Goal: Task Accomplishment & Management: Manage account settings

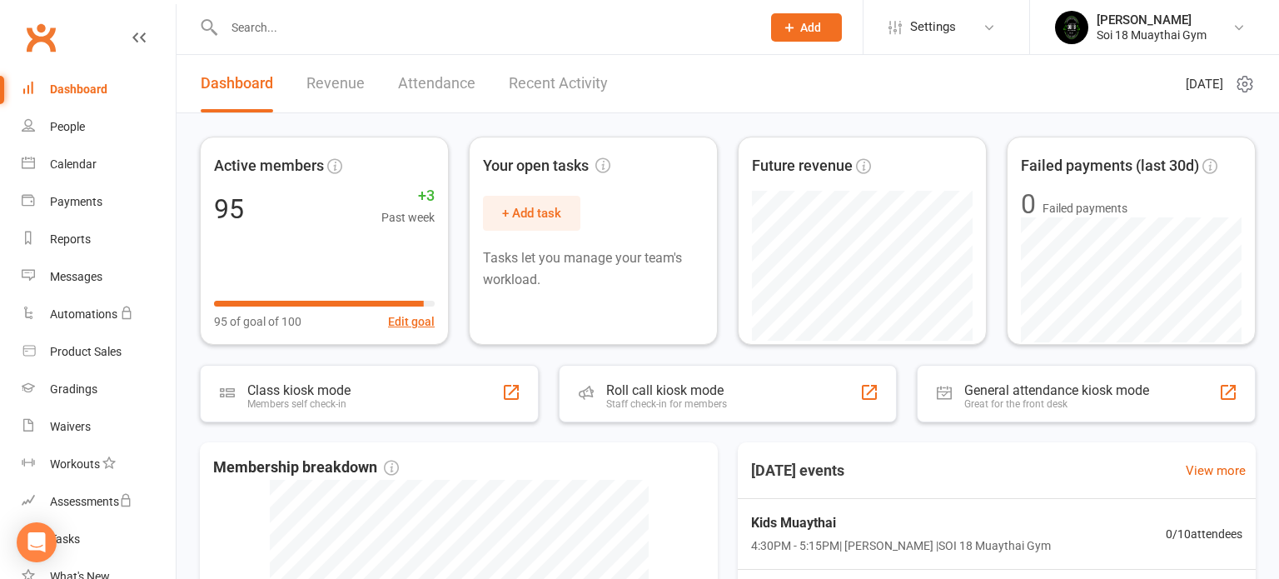
click at [553, 83] on link "Recent Activity" at bounding box center [558, 83] width 99 height 57
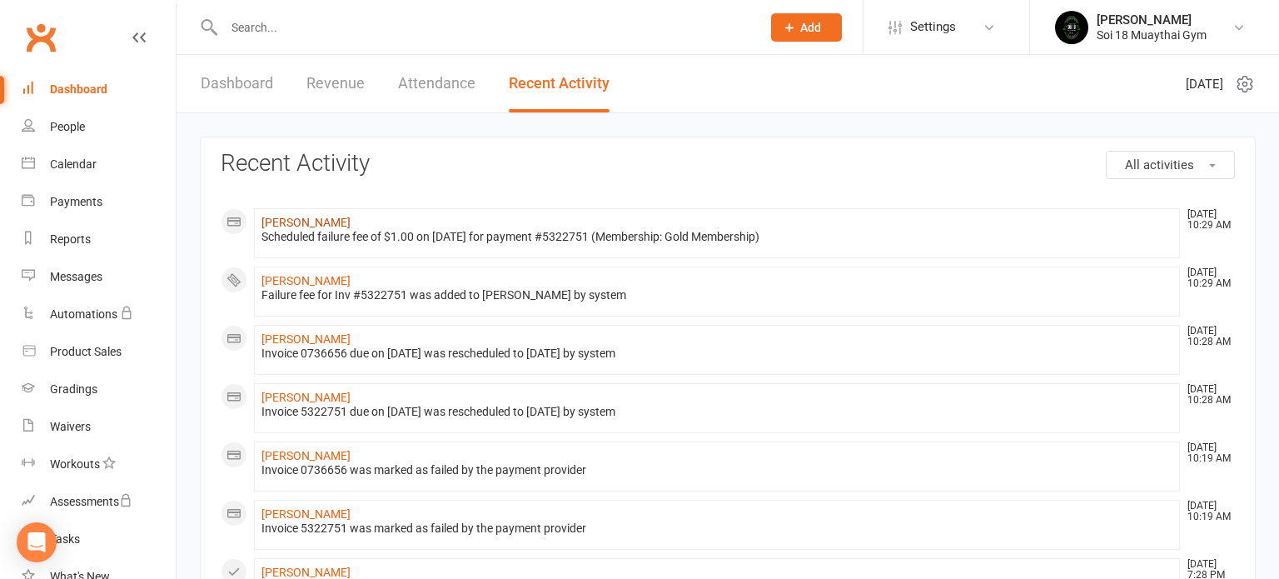
click at [331, 219] on link "[PERSON_NAME]" at bounding box center [305, 222] width 89 height 13
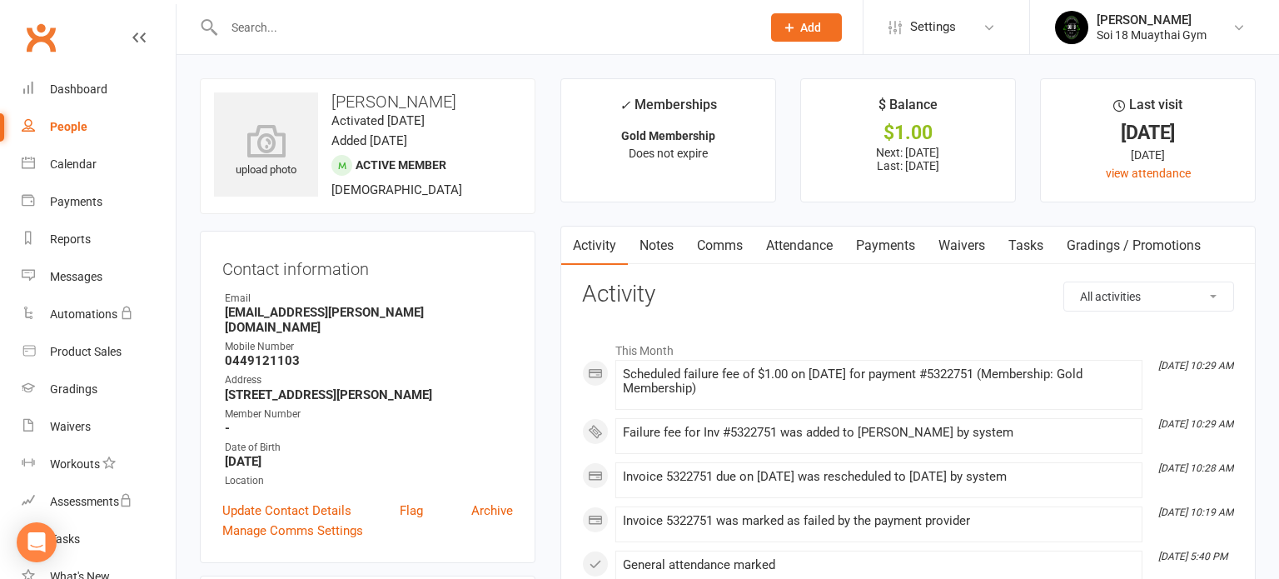
click at [901, 250] on link "Payments" at bounding box center [885, 245] width 82 height 38
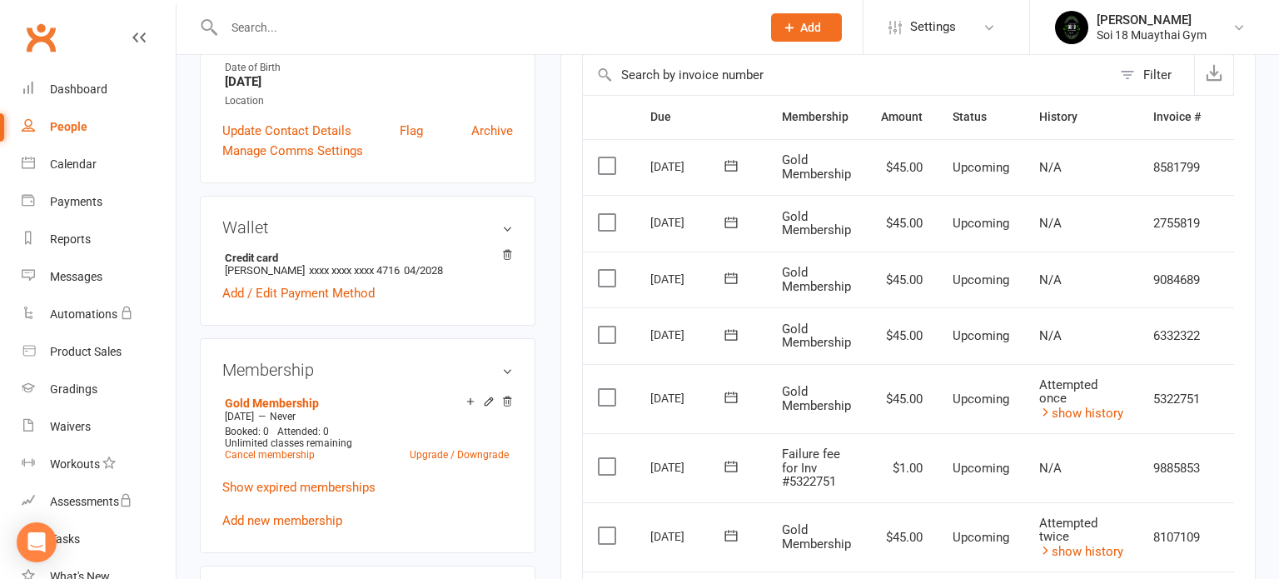
scroll to position [393, 0]
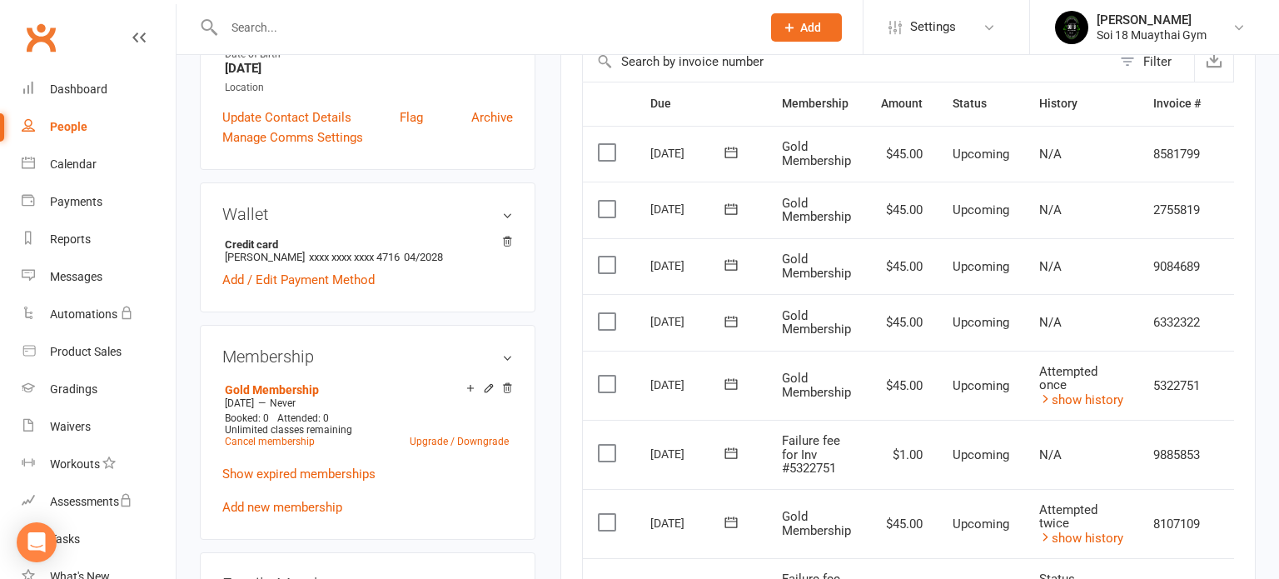
click at [600, 445] on label at bounding box center [609, 453] width 22 height 17
click at [600, 445] on input "checkbox" at bounding box center [603, 445] width 11 height 0
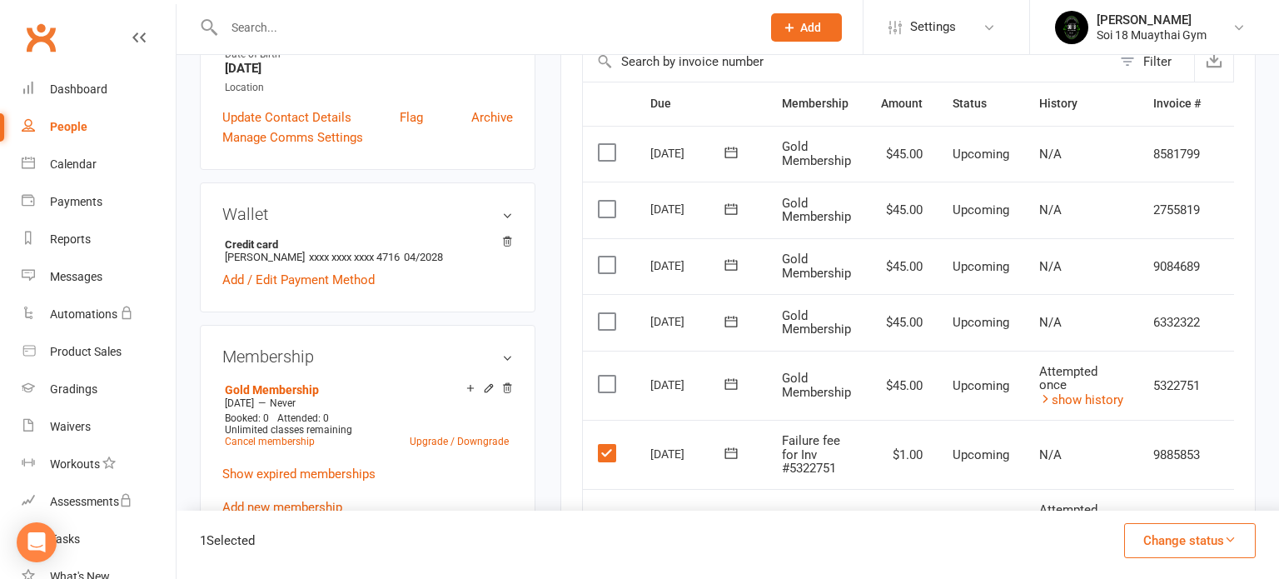
click at [1168, 546] on button "Change status" at bounding box center [1190, 540] width 132 height 35
click at [1158, 493] on link "Skipped" at bounding box center [1172, 495] width 165 height 33
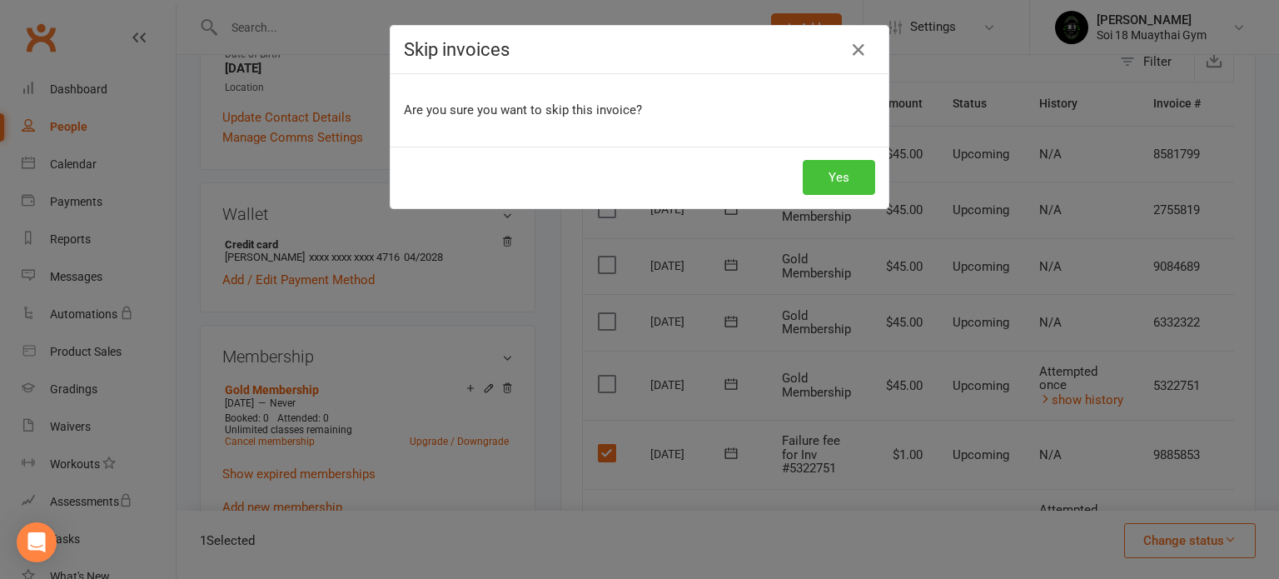
click at [842, 176] on button "Yes" at bounding box center [839, 177] width 72 height 35
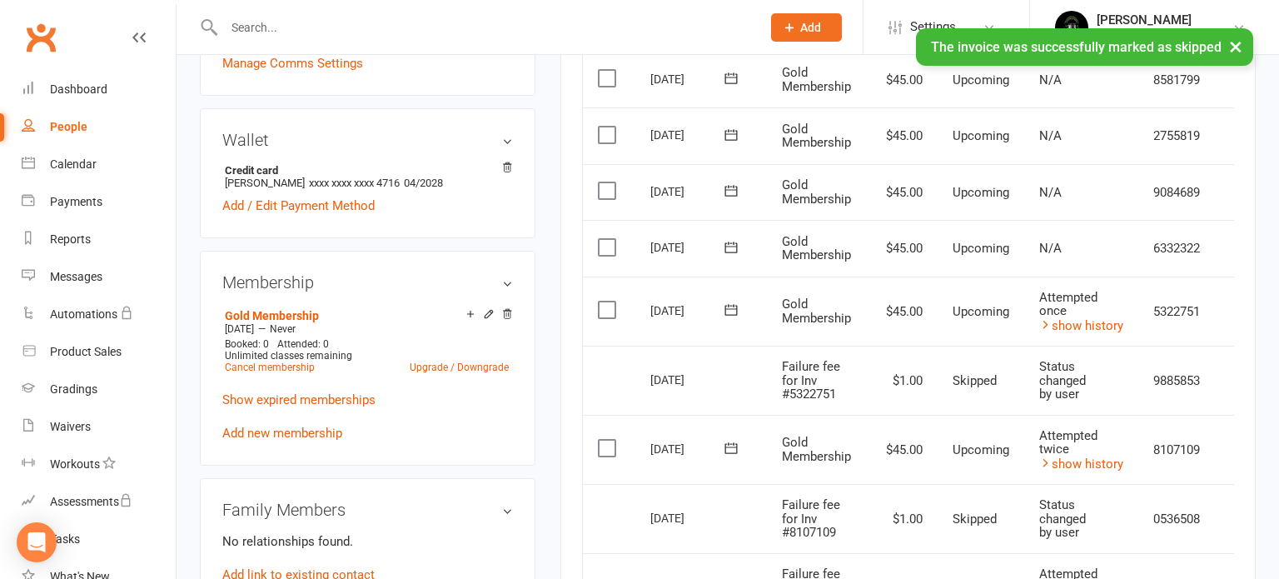
scroll to position [506, 0]
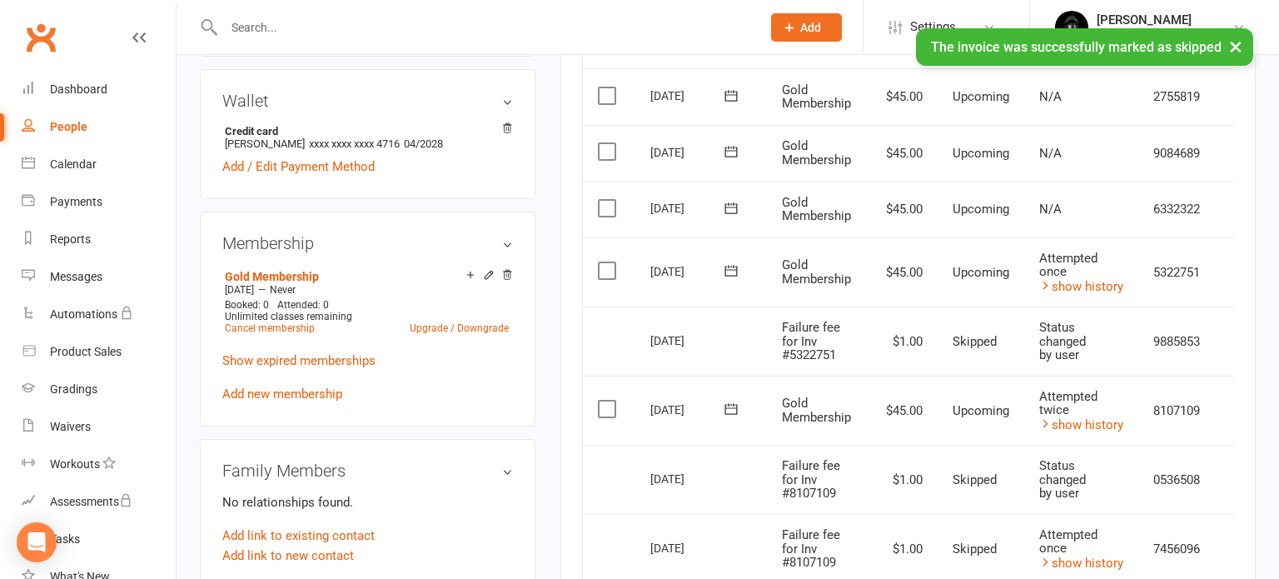
click at [147, 28] on div "× The invoice was successfully marked as skipped" at bounding box center [628, 28] width 1257 height 0
click at [139, 28] on div "× The invoice was successfully marked as skipped" at bounding box center [628, 28] width 1257 height 0
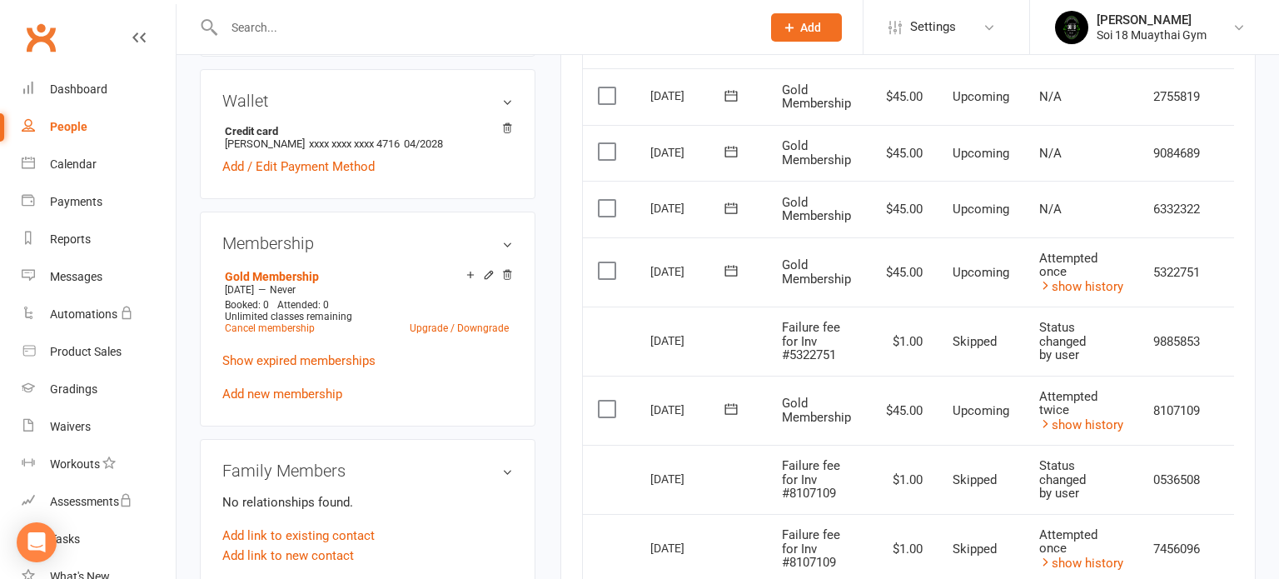
click at [137, 42] on icon at bounding box center [138, 37] width 13 height 13
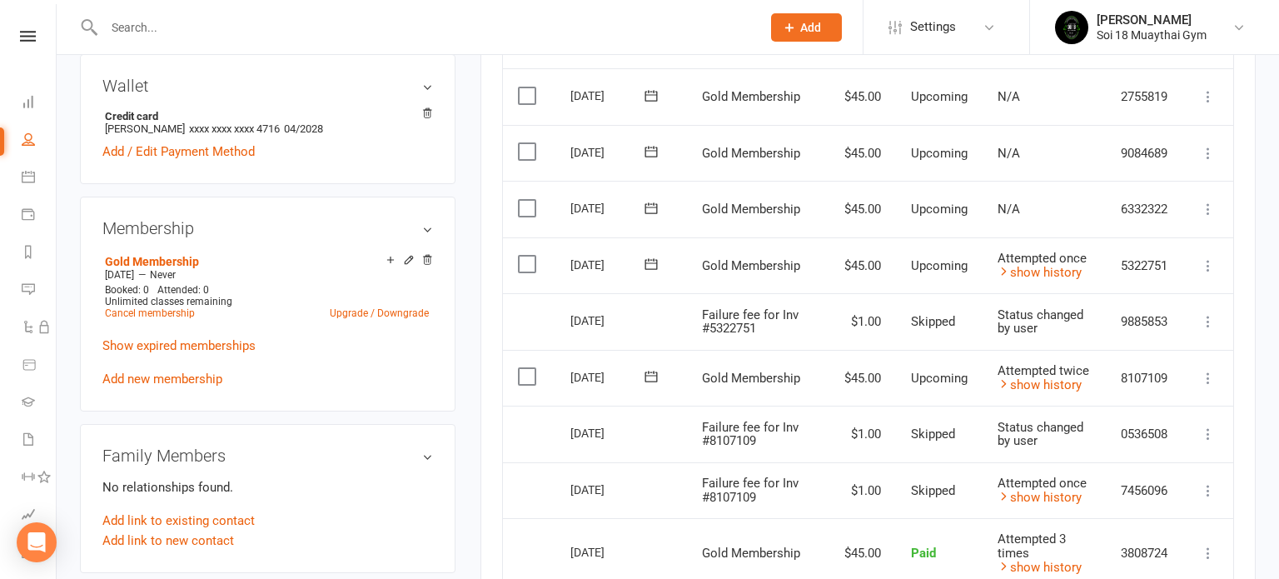
click at [1212, 374] on icon at bounding box center [1208, 378] width 17 height 17
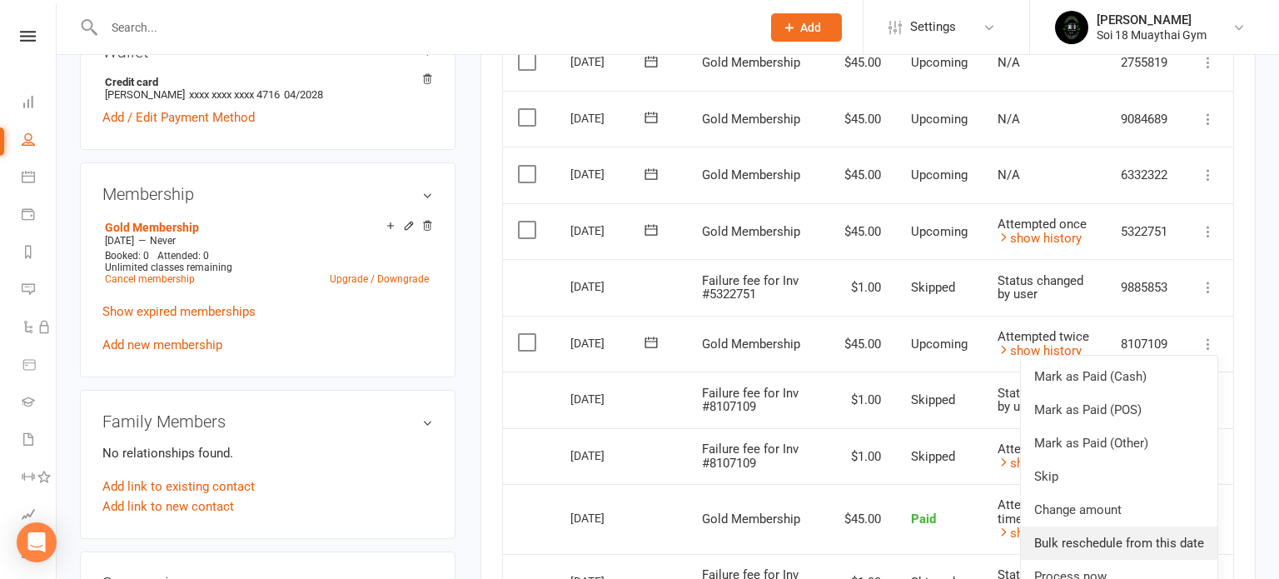
scroll to position [541, 0]
click at [1147, 560] on link "Process now" at bounding box center [1119, 575] width 197 height 33
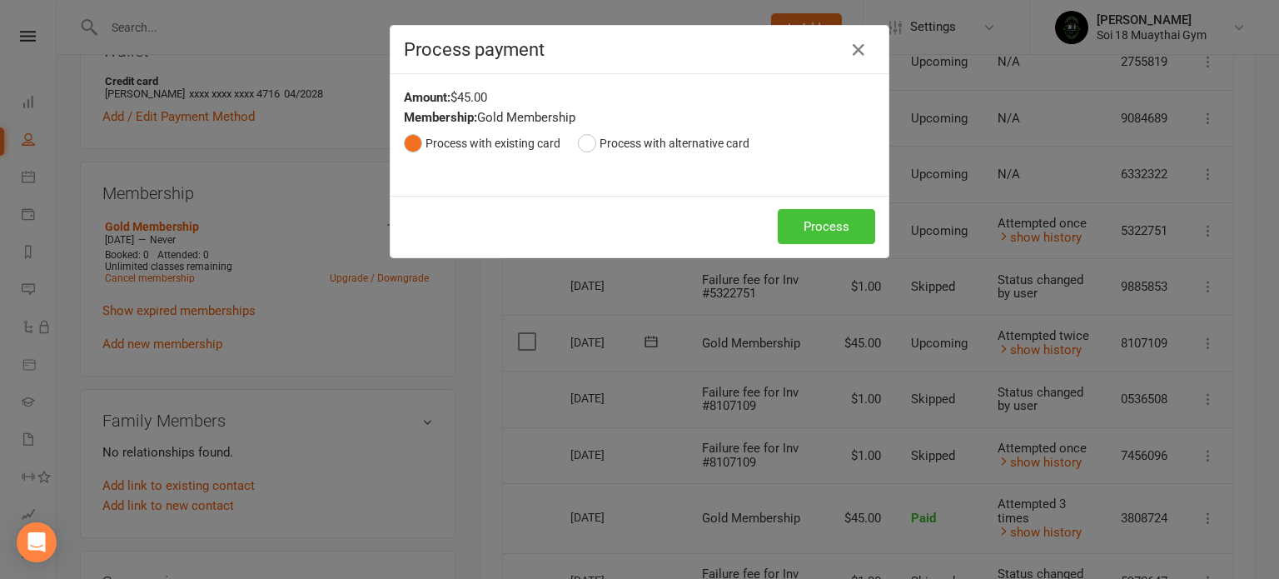
click at [831, 226] on button "Process" at bounding box center [826, 226] width 97 height 35
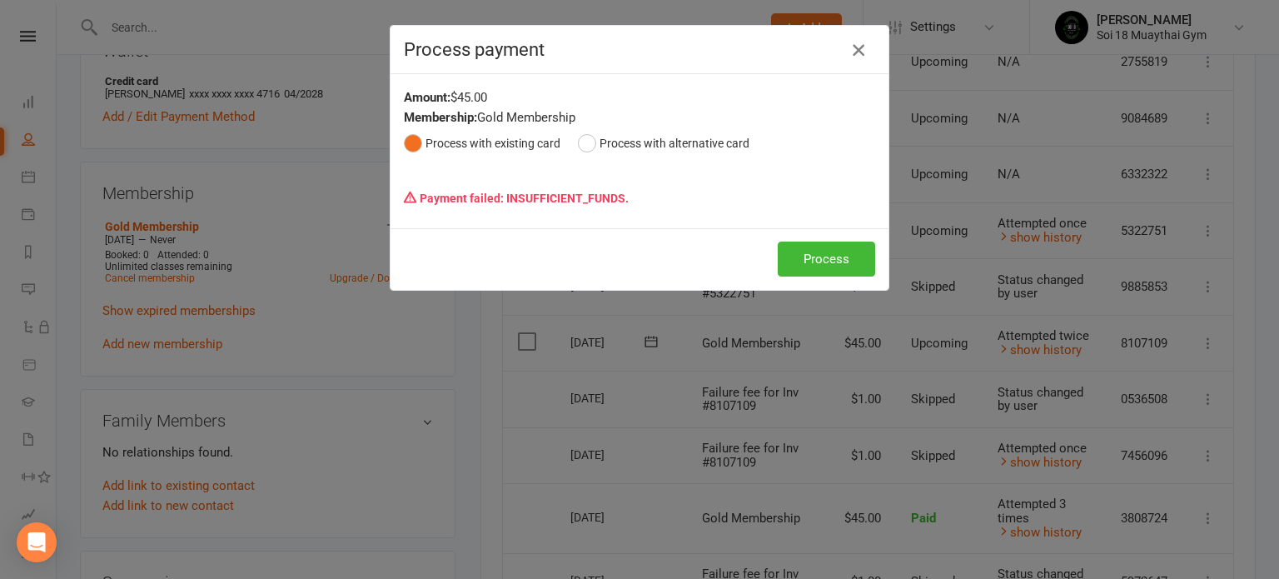
click at [858, 52] on icon "button" at bounding box center [858, 50] width 20 height 20
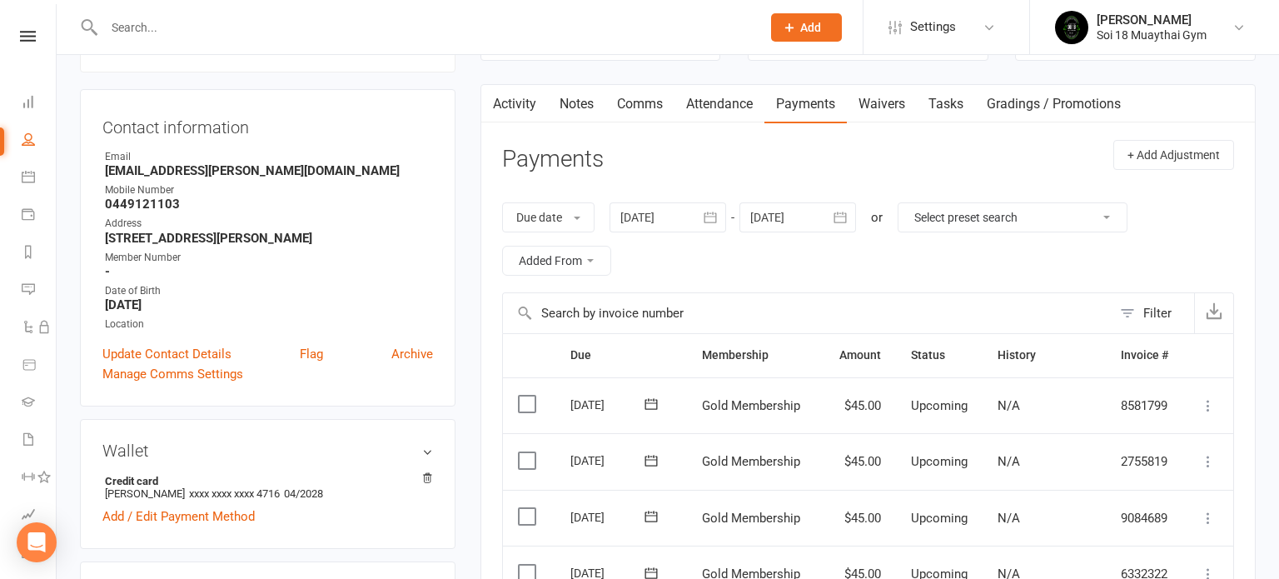
scroll to position [0, 0]
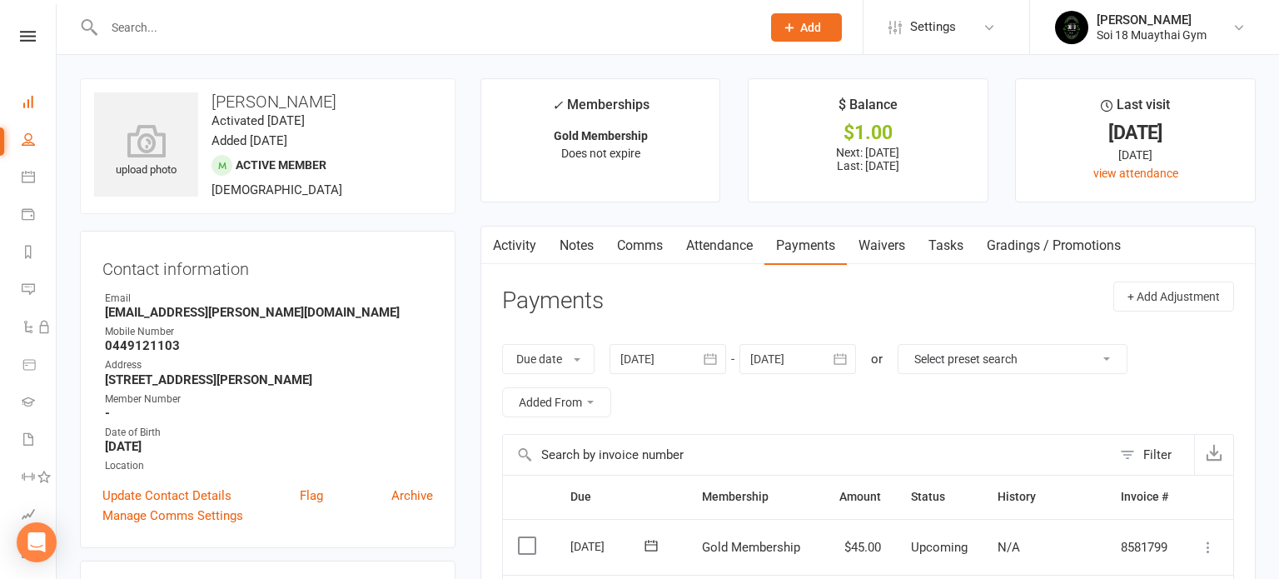
click at [24, 92] on link "Dashboard" at bounding box center [39, 103] width 34 height 37
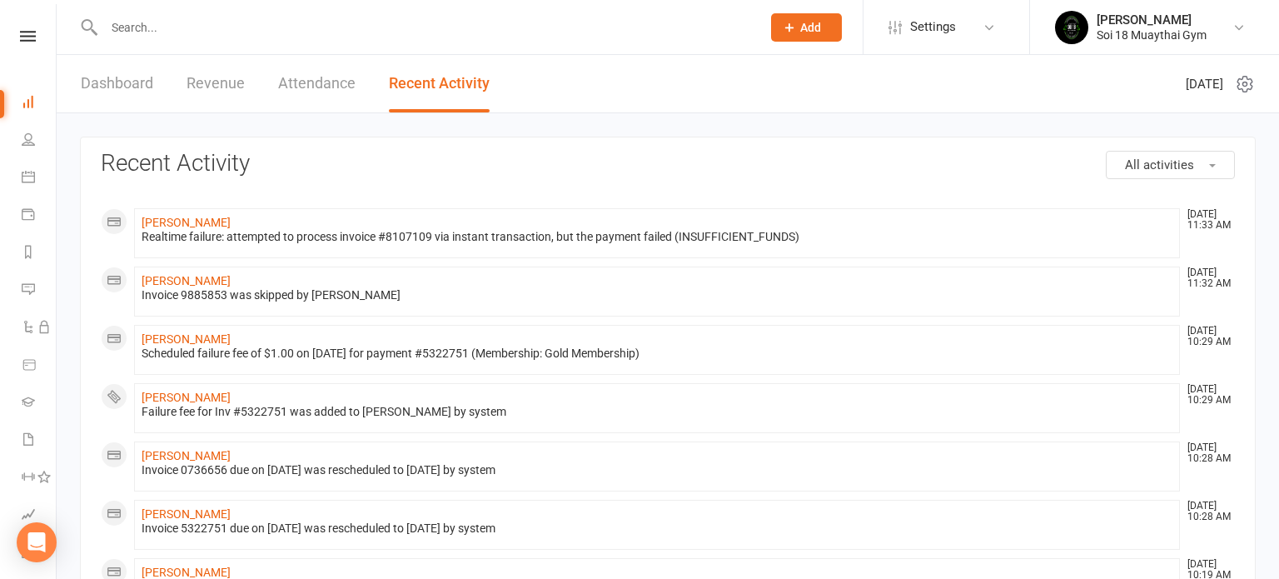
click at [237, 86] on link "Revenue" at bounding box center [216, 83] width 58 height 57
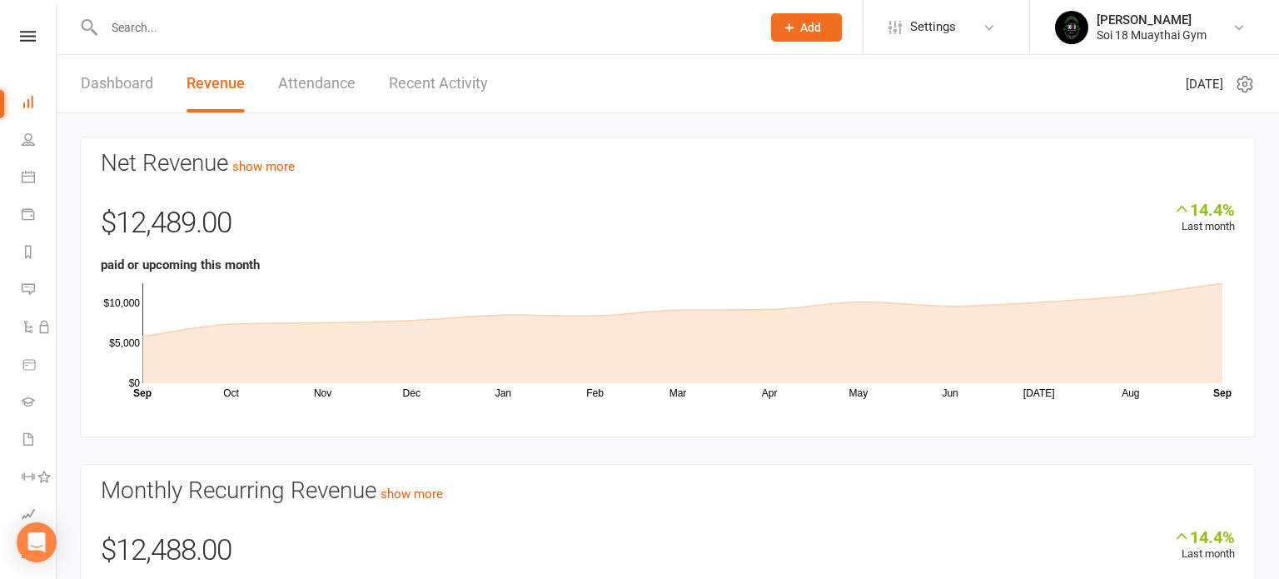
click at [123, 89] on link "Dashboard" at bounding box center [117, 83] width 72 height 57
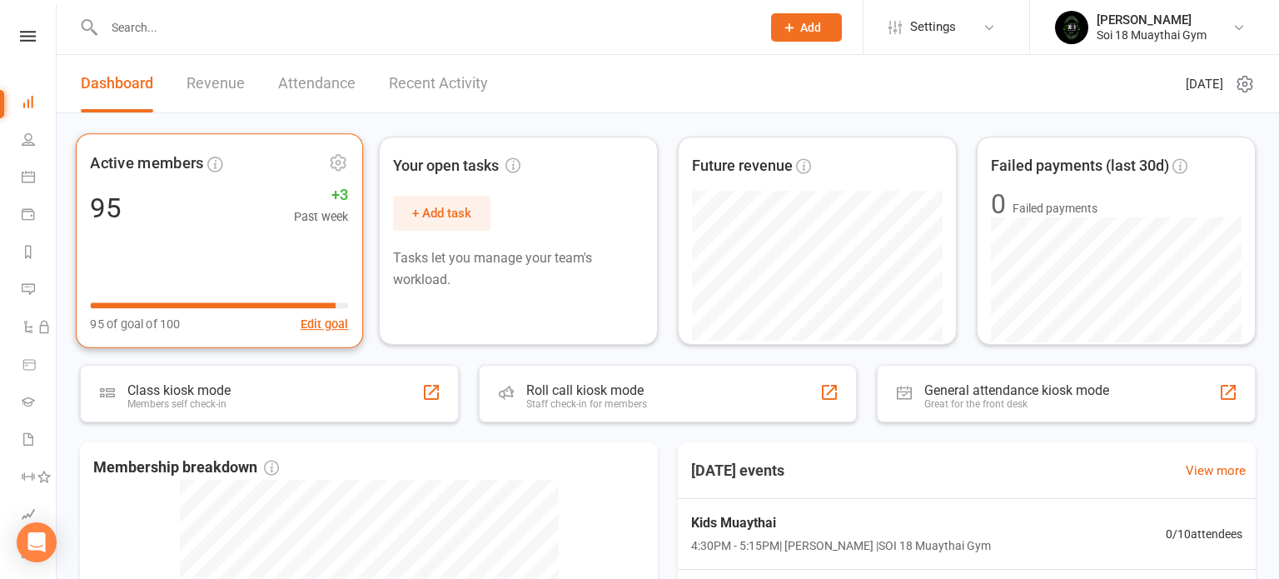
click at [224, 251] on div "Active members 95 +3 Past week 95 of goal of 100 Edit goal" at bounding box center [219, 240] width 287 height 215
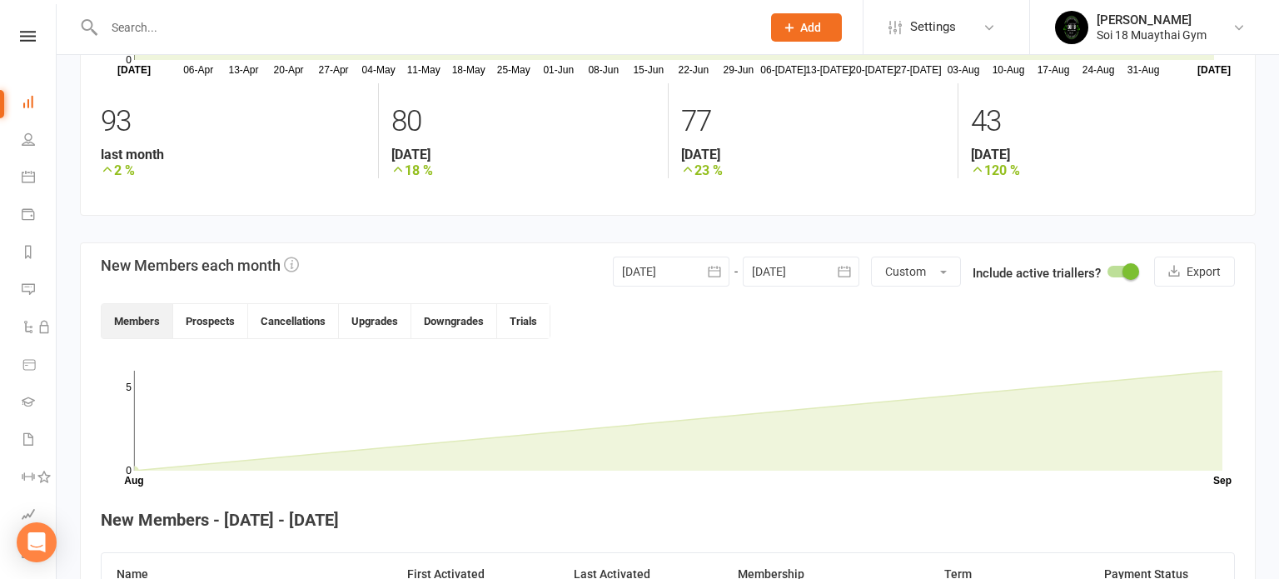
scroll to position [192, 0]
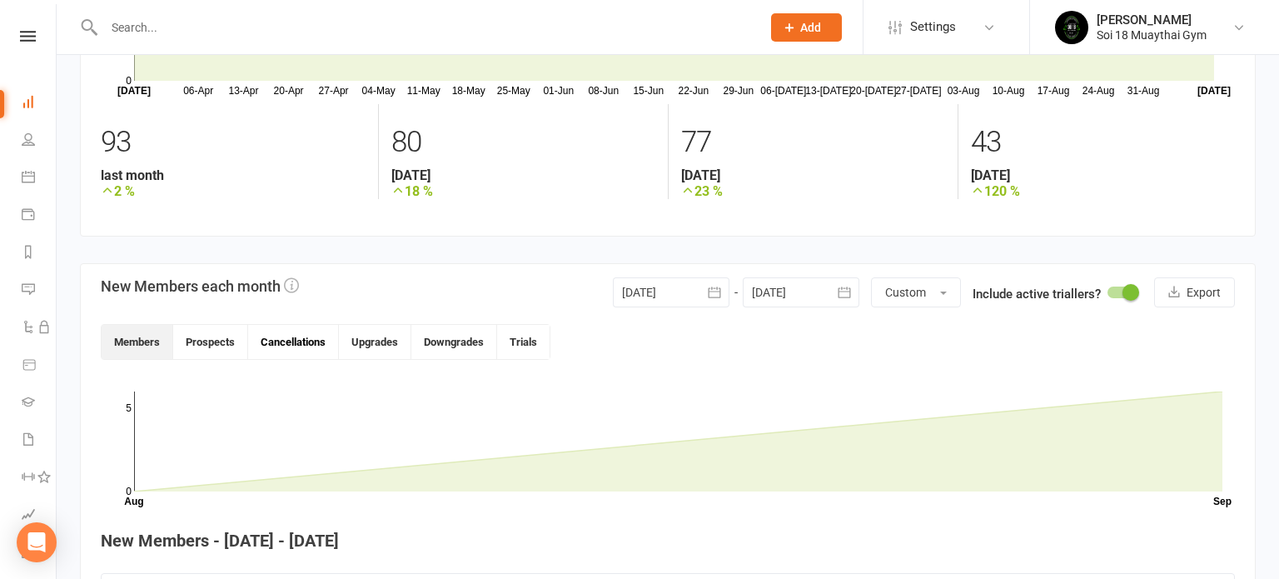
click at [306, 341] on button "Cancellations" at bounding box center [293, 342] width 91 height 34
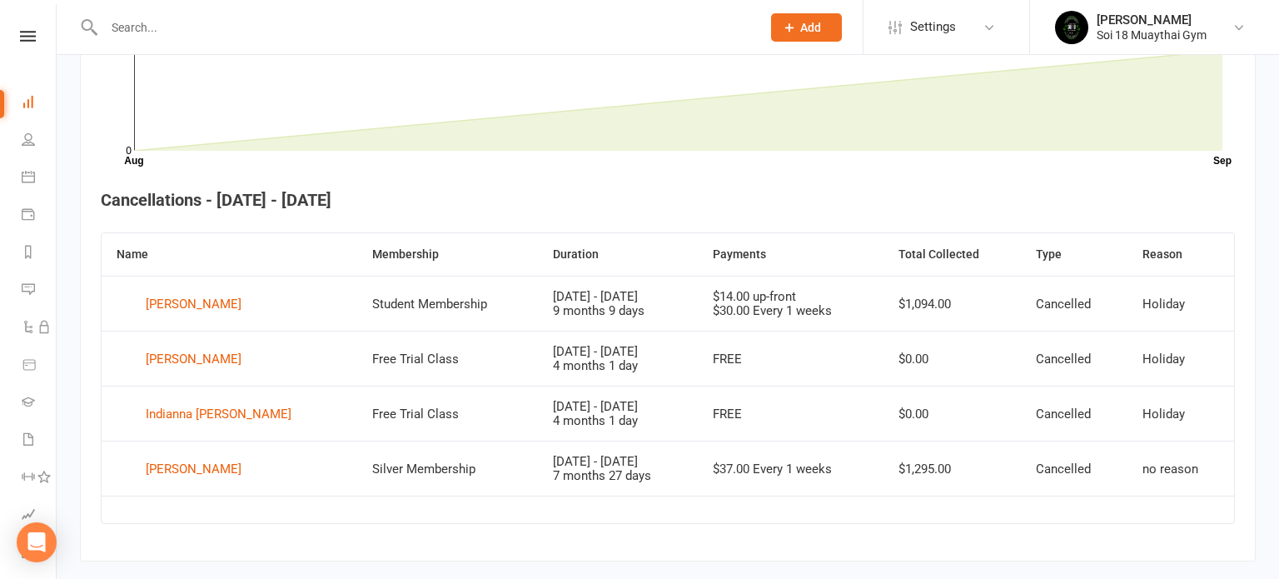
scroll to position [560, 0]
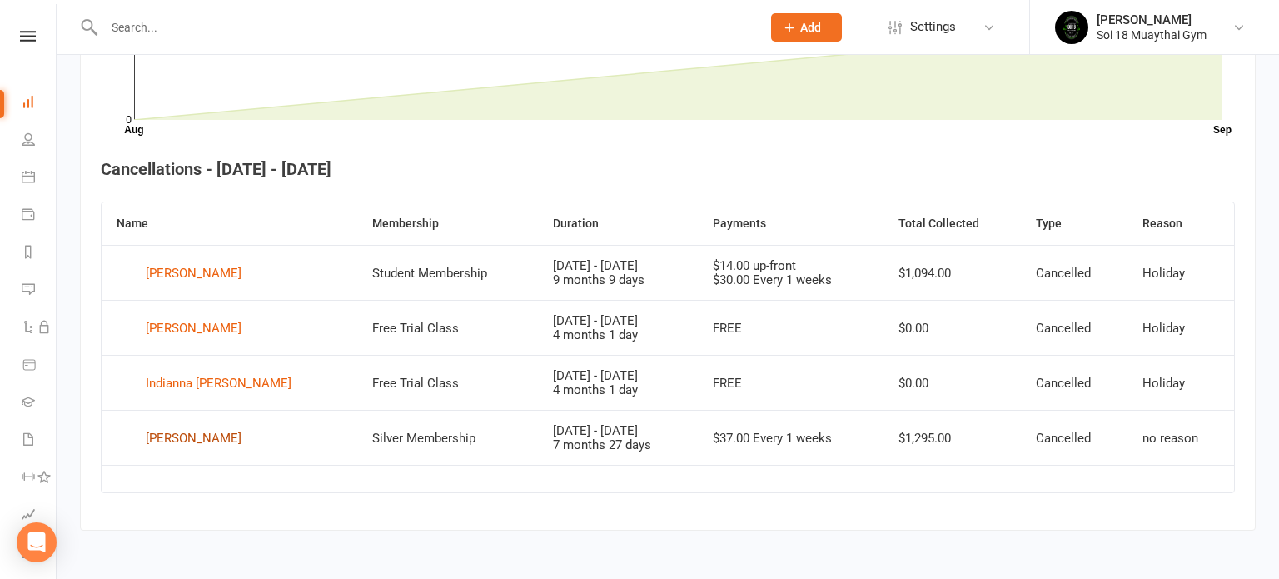
click at [171, 437] on div "[PERSON_NAME]" at bounding box center [194, 437] width 96 height 25
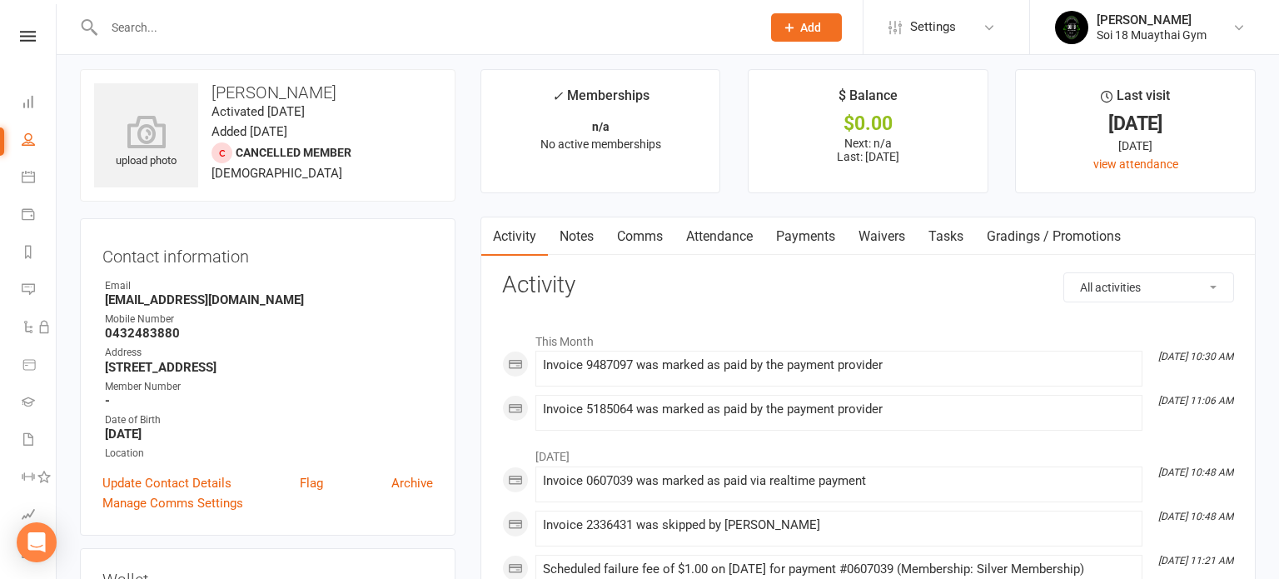
scroll to position [17, 0]
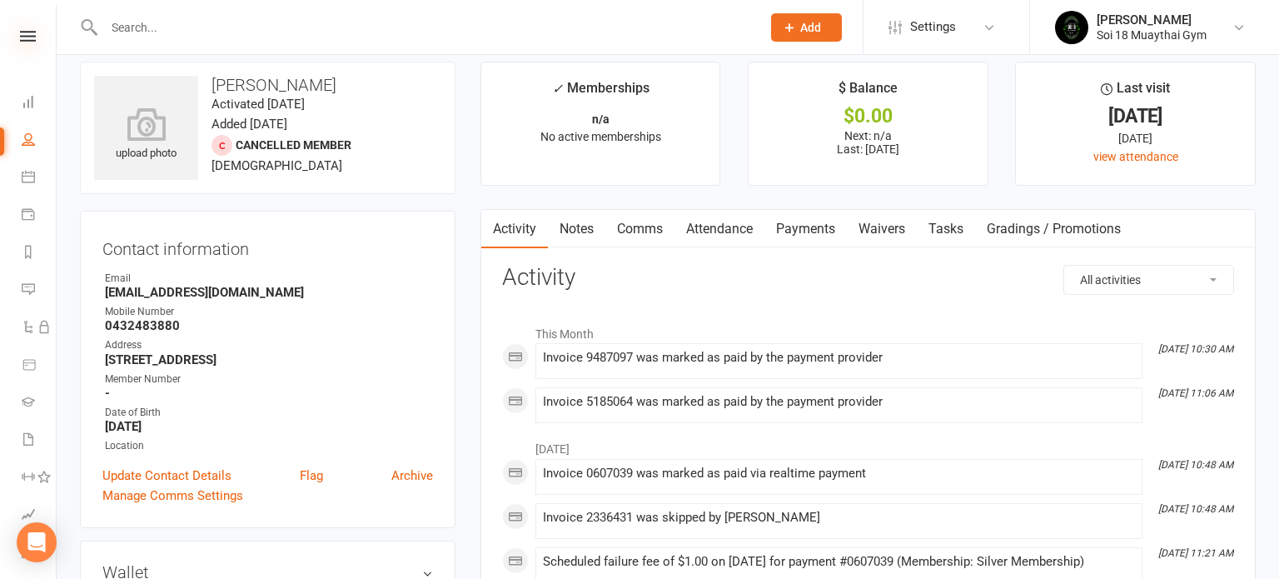
click at [27, 35] on icon at bounding box center [28, 36] width 16 height 11
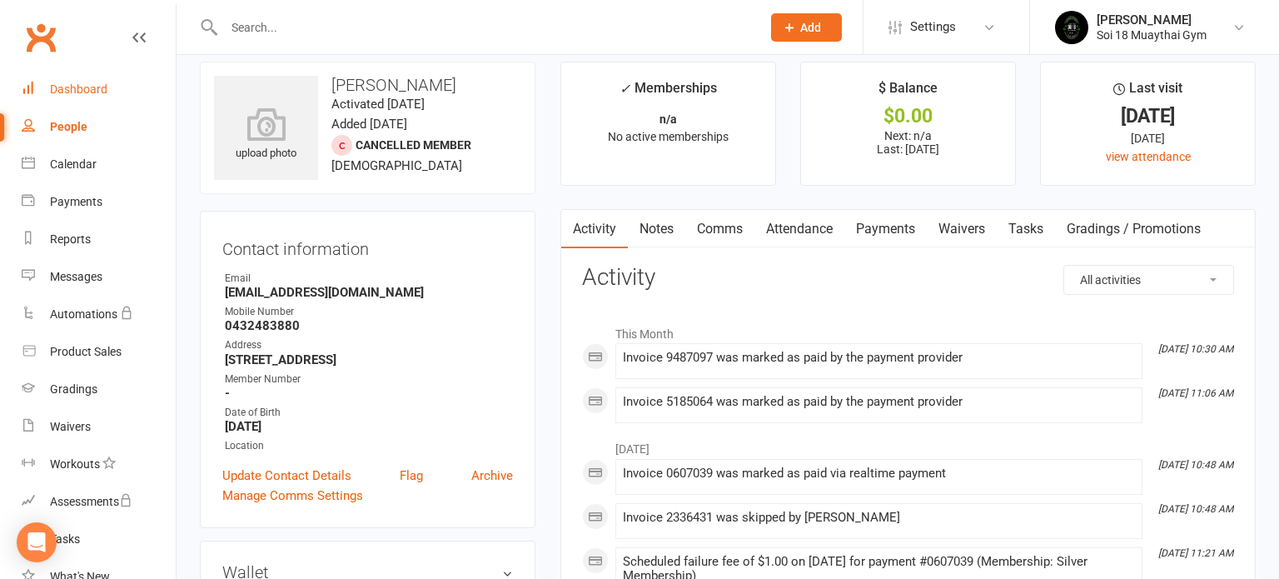
click at [82, 96] on link "Dashboard" at bounding box center [99, 89] width 154 height 37
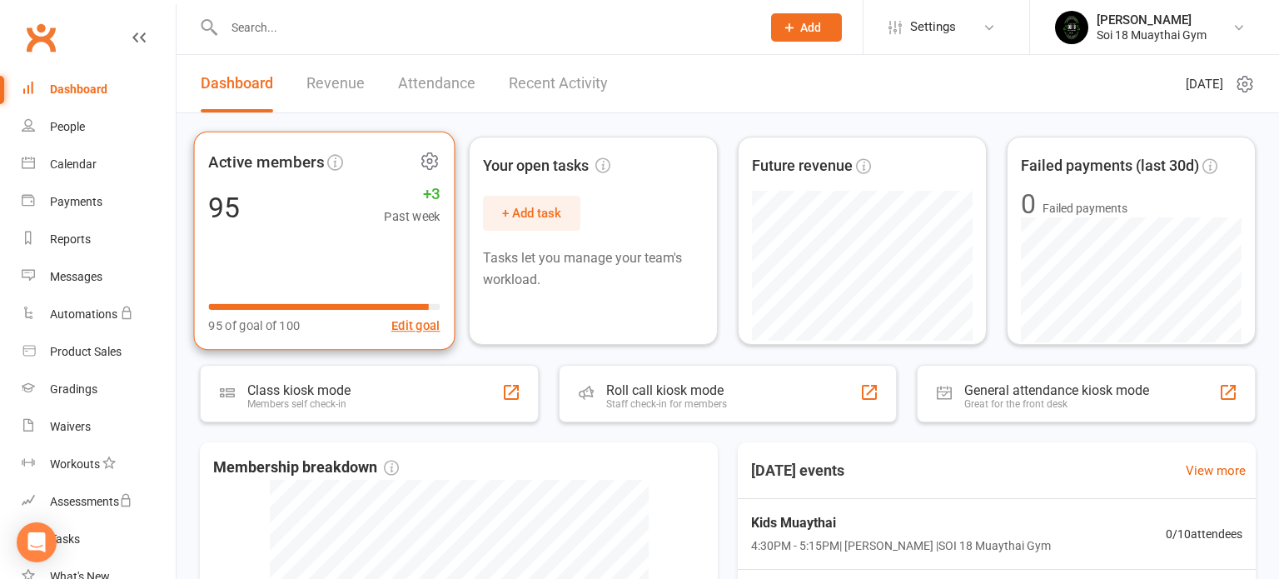
click at [342, 241] on div "Active members 95 +3 Past week 95 of goal of 100 Edit goal" at bounding box center [324, 241] width 261 height 219
